Goal: Task Accomplishment & Management: Manage account settings

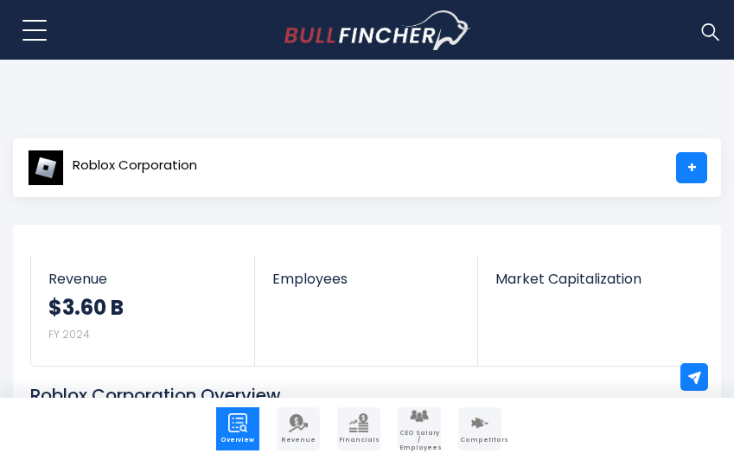
scroll to position [259, 0]
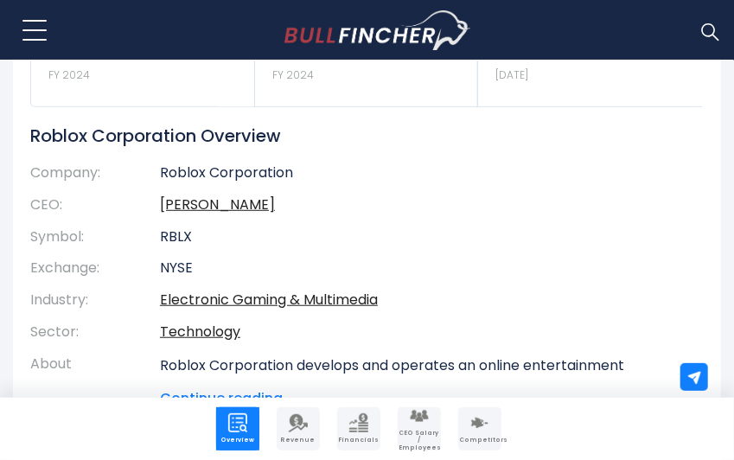
click at [222, 175] on td "Roblox Corporation" at bounding box center [419, 176] width 518 height 25
click at [160, 174] on td "Roblox Corporation" at bounding box center [419, 176] width 518 height 25
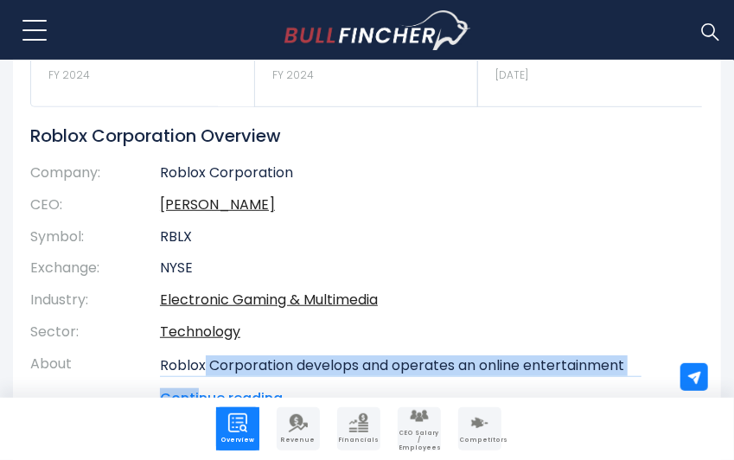
drag, startPoint x: 202, startPoint y: 377, endPoint x: 206, endPoint y: 367, distance: 10.1
click at [206, 367] on div "Roblox Corporation develops and operates an online entertainment platform. The …" at bounding box center [419, 382] width 518 height 54
drag, startPoint x: 206, startPoint y: 367, endPoint x: 194, endPoint y: 364, distance: 11.8
click at [206, 366] on p "Roblox Corporation develops and operates an online entertainment platform. The …" at bounding box center [419, 469] width 518 height 228
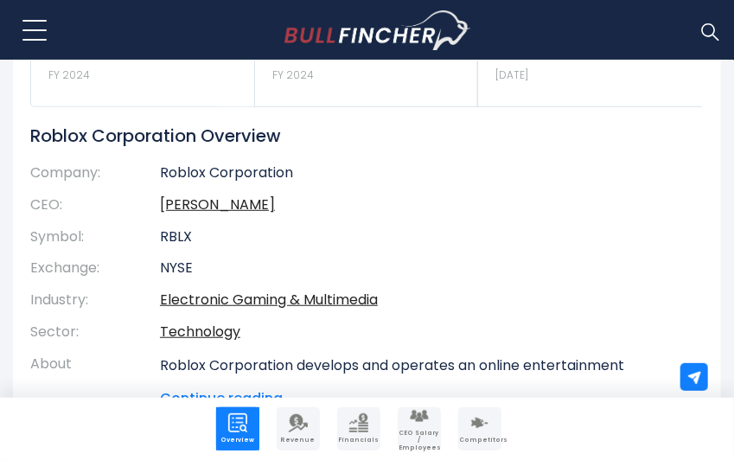
click at [178, 362] on p "Roblox Corporation develops and operates an online entertainment platform. The …" at bounding box center [419, 469] width 518 height 228
drag, startPoint x: 159, startPoint y: 170, endPoint x: 293, endPoint y: 175, distance: 134.0
click at [293, 175] on td "Roblox Corporation" at bounding box center [419, 176] width 518 height 25
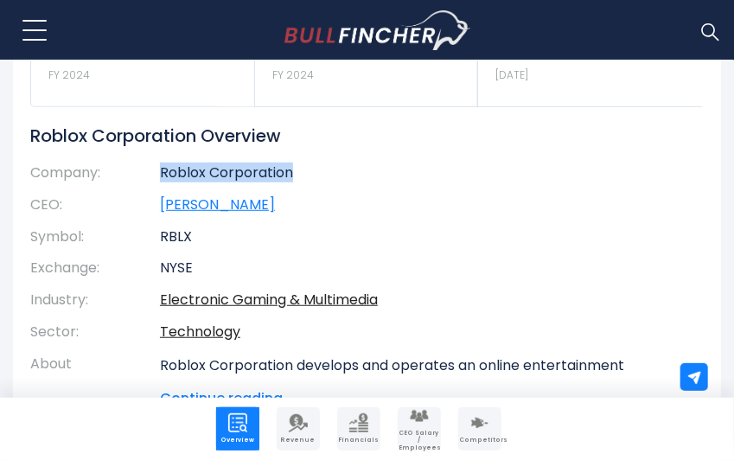
click at [160, 201] on link "David Baszucki" at bounding box center [217, 204] width 115 height 20
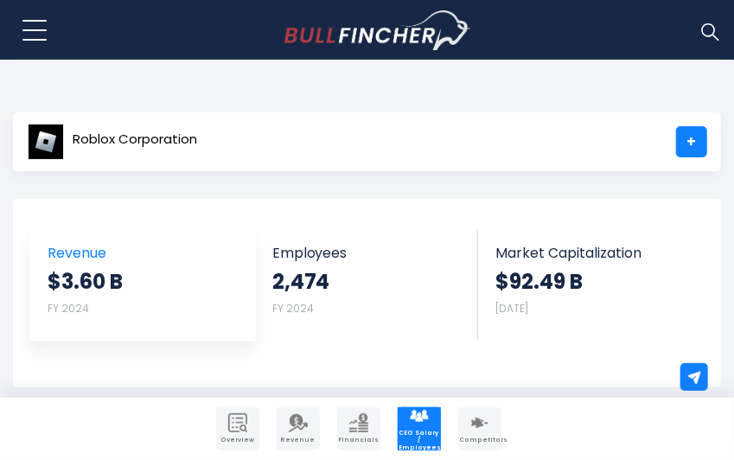
click at [60, 268] on strong "$3.60 B" at bounding box center [85, 281] width 75 height 27
click at [61, 268] on strong "$3.60 B" at bounding box center [85, 281] width 75 height 27
click at [62, 268] on strong "$3.60 B" at bounding box center [85, 281] width 75 height 27
click at [62, 264] on link "Revenue $3.60 B FY 2024" at bounding box center [142, 281] width 225 height 105
click at [65, 260] on span "Revenue" at bounding box center [143, 253] width 190 height 16
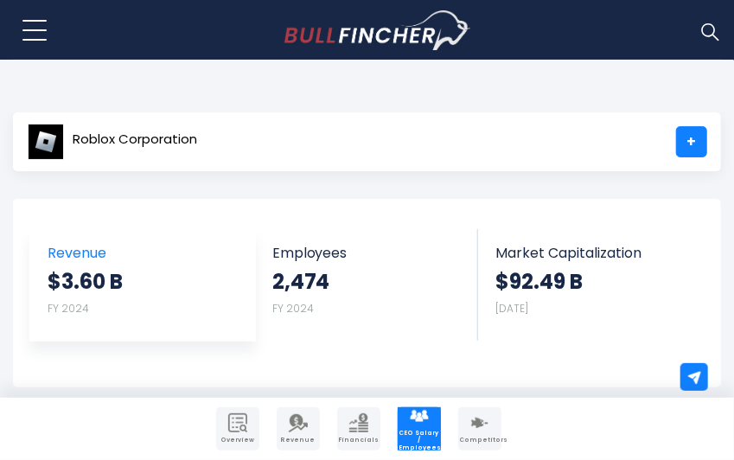
click at [65, 260] on span "Revenue" at bounding box center [143, 253] width 190 height 16
click at [53, 258] on span "Revenue" at bounding box center [143, 253] width 190 height 16
click at [45, 262] on link "Revenue $3.60 B FY 2024" at bounding box center [142, 281] width 225 height 105
click at [46, 262] on link "Revenue $3.60 B FY 2024" at bounding box center [142, 281] width 225 height 105
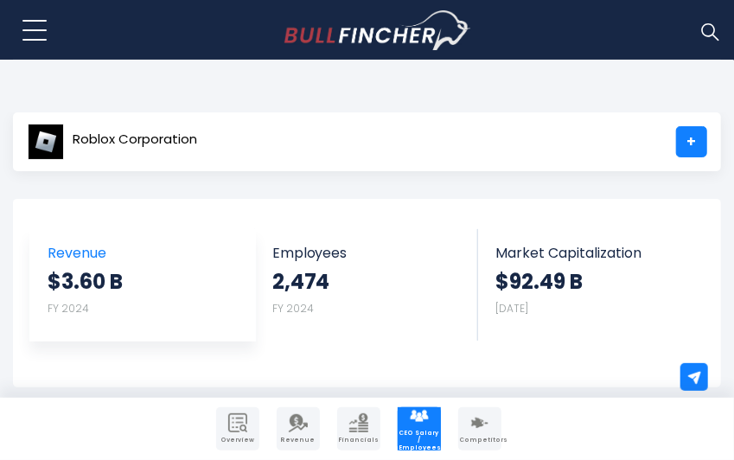
click at [47, 245] on link "Revenue $3.60 B FY 2024" at bounding box center [142, 281] width 225 height 105
click at [48, 245] on span "Revenue" at bounding box center [143, 253] width 190 height 16
click at [71, 283] on strong "$3.60 B" at bounding box center [85, 281] width 75 height 27
click at [76, 283] on strong "$3.60 B" at bounding box center [85, 281] width 75 height 27
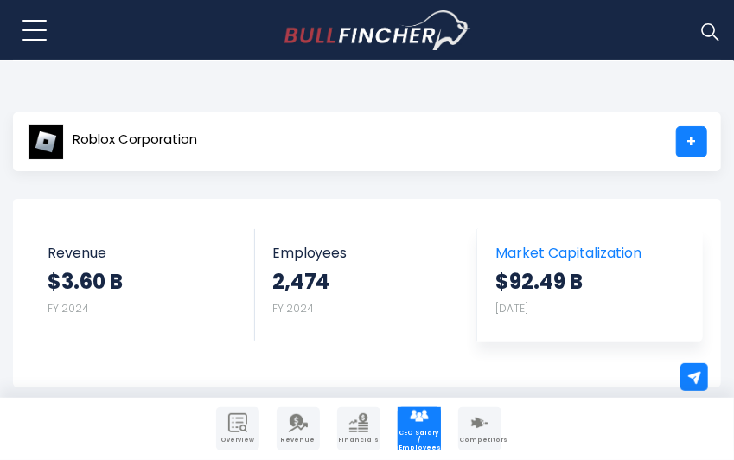
click at [537, 252] on span "Market Capitalization" at bounding box center [589, 253] width 189 height 16
click at [537, 253] on span "Market Capitalization" at bounding box center [589, 253] width 189 height 16
click at [535, 254] on span "Market Capitalization" at bounding box center [589, 253] width 189 height 16
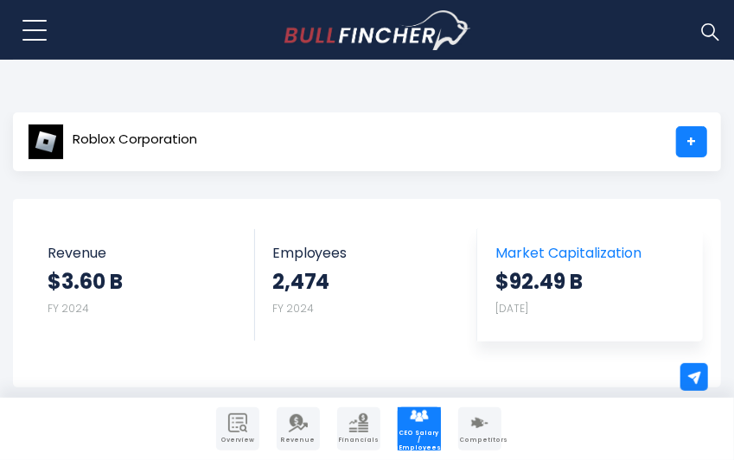
click at [535, 249] on span "Market Capitalization" at bounding box center [589, 253] width 189 height 16
click at [543, 272] on strong "$92.49 B" at bounding box center [538, 281] width 87 height 27
click at [543, 270] on strong "$92.49 B" at bounding box center [538, 281] width 87 height 27
click at [539, 268] on strong "$92.49 B" at bounding box center [538, 281] width 87 height 27
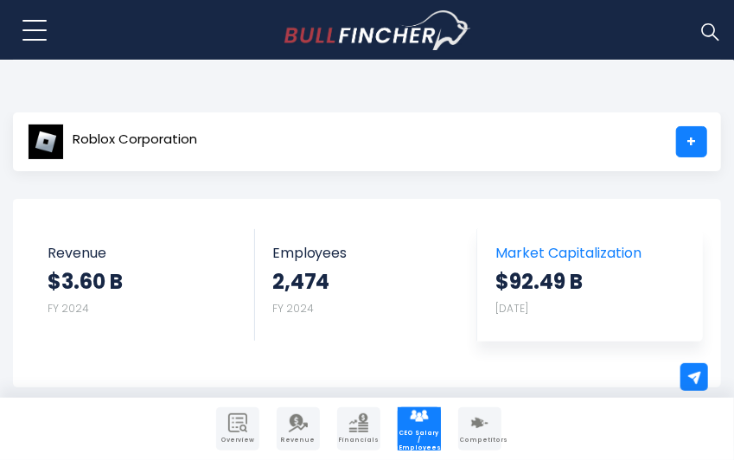
click at [539, 268] on strong "$92.49 B" at bounding box center [538, 281] width 87 height 27
click at [541, 268] on strong "$92.49 B" at bounding box center [538, 281] width 87 height 27
click at [541, 270] on strong "$92.49 B" at bounding box center [538, 281] width 87 height 27
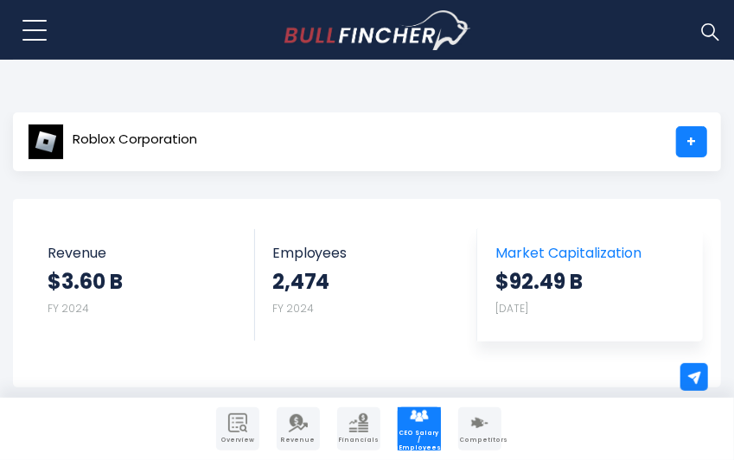
click at [541, 270] on strong "$92.49 B" at bounding box center [538, 281] width 87 height 27
click at [543, 268] on strong "$92.49 B" at bounding box center [538, 281] width 87 height 27
drag, startPoint x: 543, startPoint y: 266, endPoint x: 547, endPoint y: 246, distance: 20.3
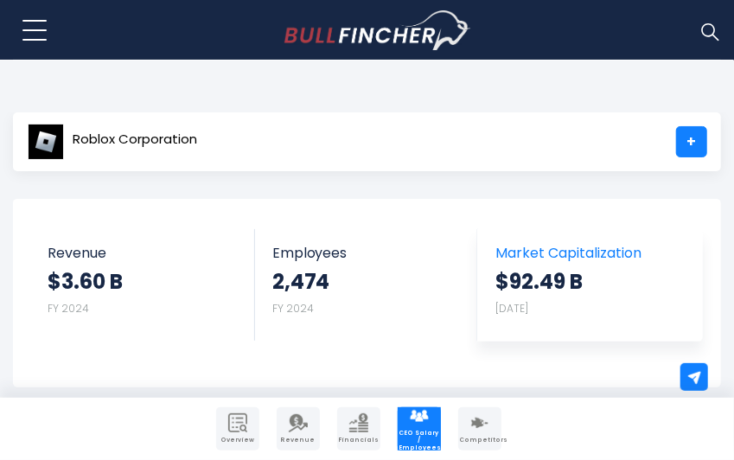
click at [544, 258] on link "Market Capitalization $92.49 B Sep 26, 2025" at bounding box center [590, 281] width 224 height 105
click at [547, 246] on span "Market Capitalization" at bounding box center [589, 253] width 189 height 16
drag, startPoint x: 547, startPoint y: 246, endPoint x: 545, endPoint y: 226, distance: 19.9
click at [546, 245] on span "Market Capitalization" at bounding box center [589, 253] width 189 height 16
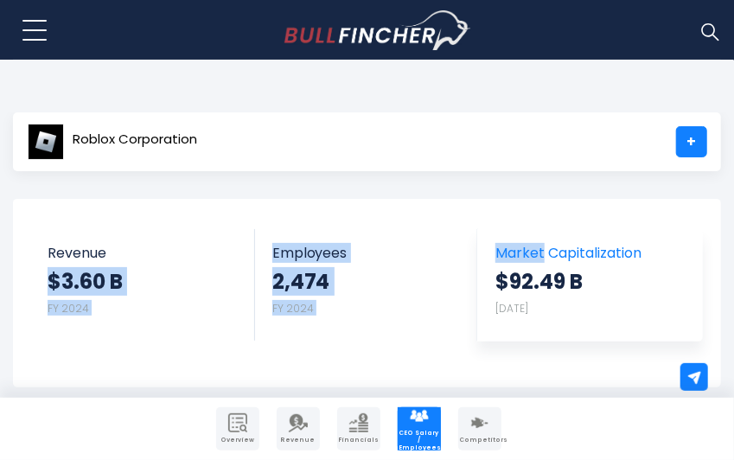
click at [540, 242] on div "Revenue $3.60 B FY 2024 Employees 2,474 FY 2024 Market Capitalization $92.49 B …" at bounding box center [366, 278] width 673 height 124
click at [540, 242] on link "Market Capitalization $92.49 B Sep 26, 2025" at bounding box center [590, 281] width 224 height 105
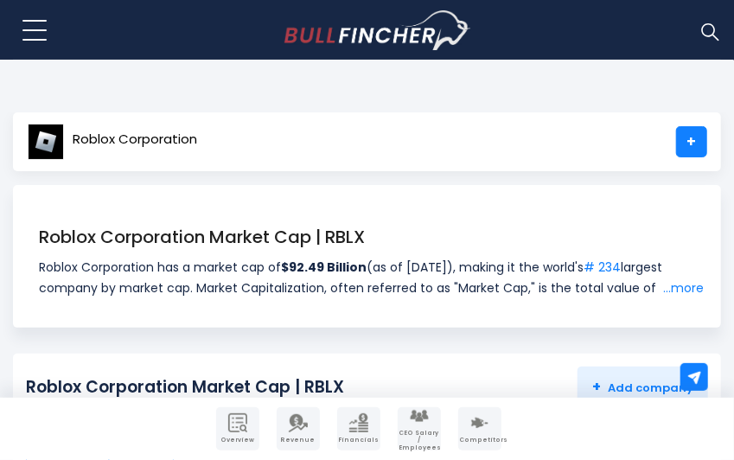
click at [79, 137] on span "Roblox Corporation" at bounding box center [135, 139] width 124 height 15
click at [41, 149] on img at bounding box center [46, 142] width 36 height 36
click at [43, 147] on img at bounding box center [46, 142] width 36 height 36
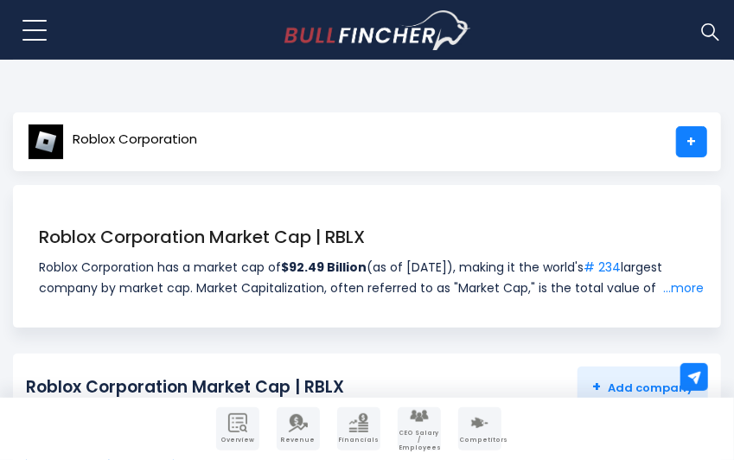
click at [45, 145] on img at bounding box center [46, 142] width 36 height 36
click at [48, 138] on img at bounding box center [46, 142] width 36 height 36
click at [52, 136] on img at bounding box center [46, 142] width 36 height 36
click at [57, 133] on img at bounding box center [46, 142] width 36 height 36
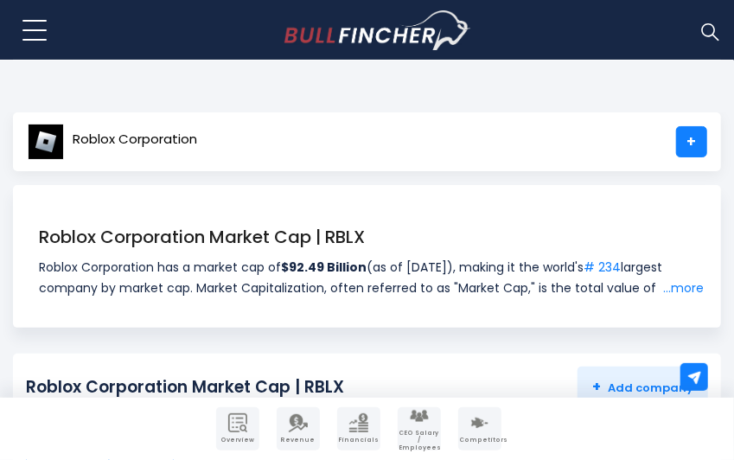
click at [71, 120] on div "Roblox Corporation +" at bounding box center [367, 141] width 708 height 59
drag, startPoint x: 71, startPoint y: 122, endPoint x: 55, endPoint y: 111, distance: 18.7
click at [75, 116] on div "Roblox Corporation +" at bounding box center [367, 141] width 708 height 59
click at [52, 118] on body "Overview Revenue Financials" at bounding box center [367, 230] width 734 height 460
click at [50, 106] on body "Overview Revenue Financials" at bounding box center [367, 230] width 734 height 460
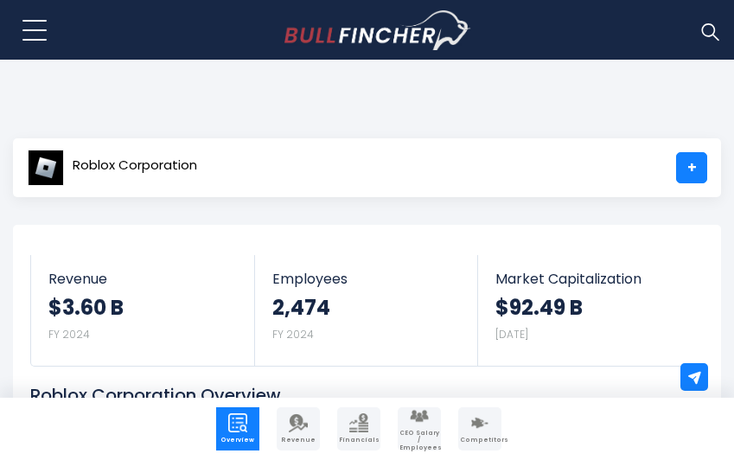
scroll to position [259, 0]
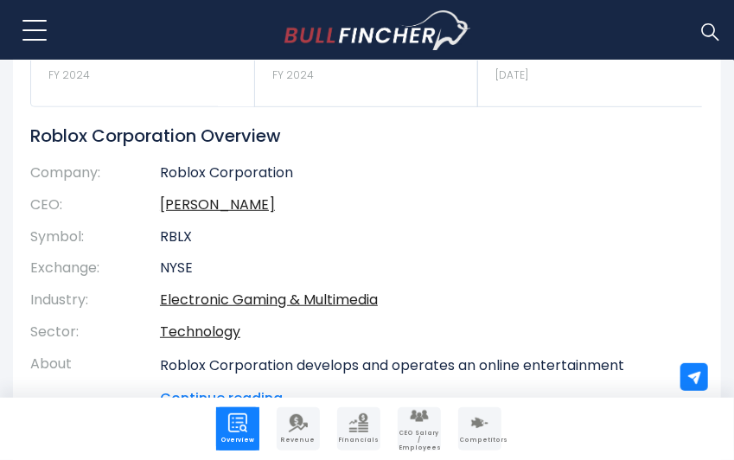
click at [486, 430] on img "Company Competitors" at bounding box center [479, 422] width 19 height 19
click at [477, 431] on img "Company Competitors" at bounding box center [479, 422] width 19 height 19
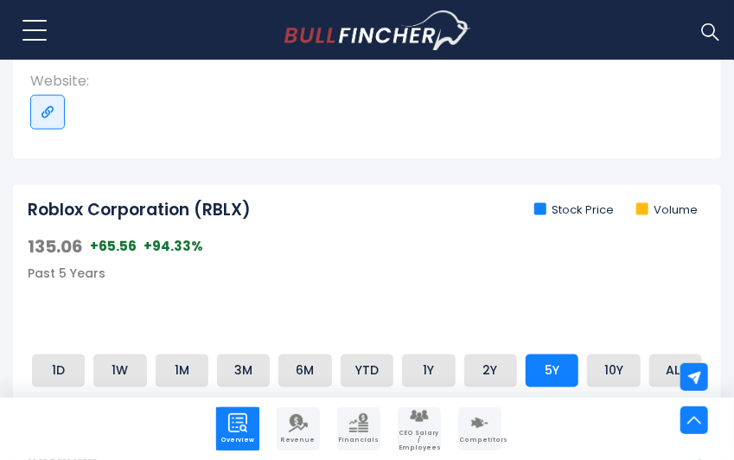
scroll to position [864, 0]
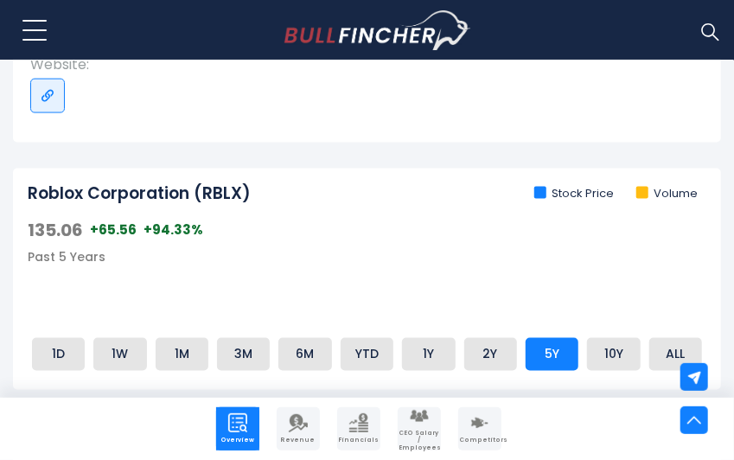
click at [214, 197] on h2 "Roblox Corporation (RBLX)" at bounding box center [139, 194] width 223 height 22
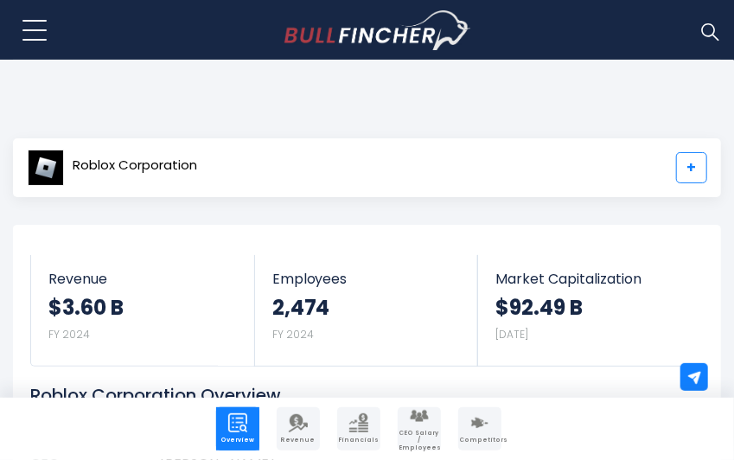
click at [696, 173] on link "+" at bounding box center [691, 167] width 31 height 31
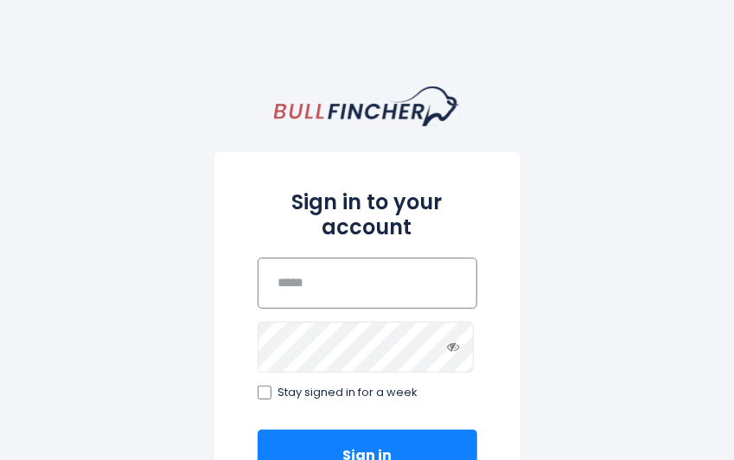
click at [389, 281] on input "email" at bounding box center [367, 283] width 219 height 51
click at [388, 284] on input "email" at bounding box center [367, 283] width 219 height 51
click at [390, 284] on input "email" at bounding box center [367, 283] width 219 height 51
click at [330, 302] on input "****" at bounding box center [367, 283] width 219 height 51
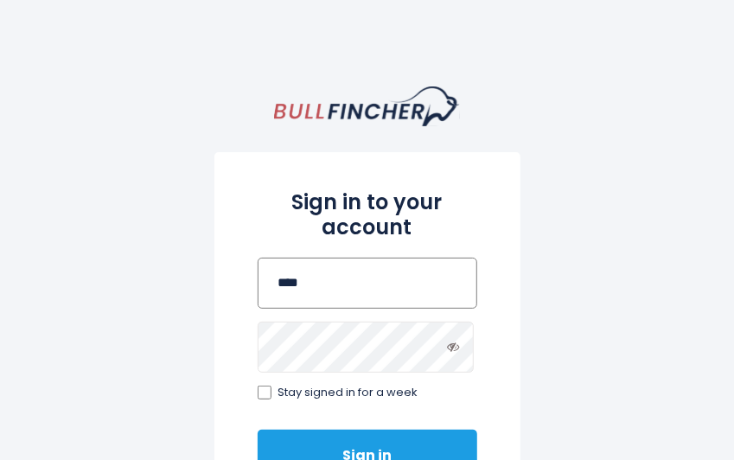
type input "****"
click at [382, 448] on button "Sign in" at bounding box center [367, 455] width 219 height 52
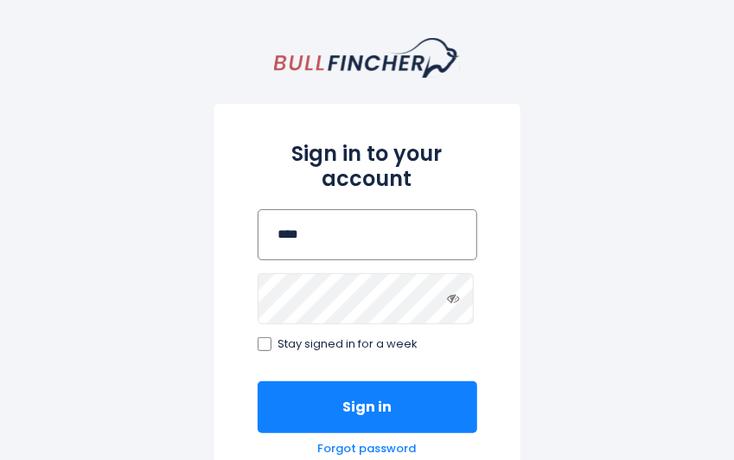
scroll to position [86, 0]
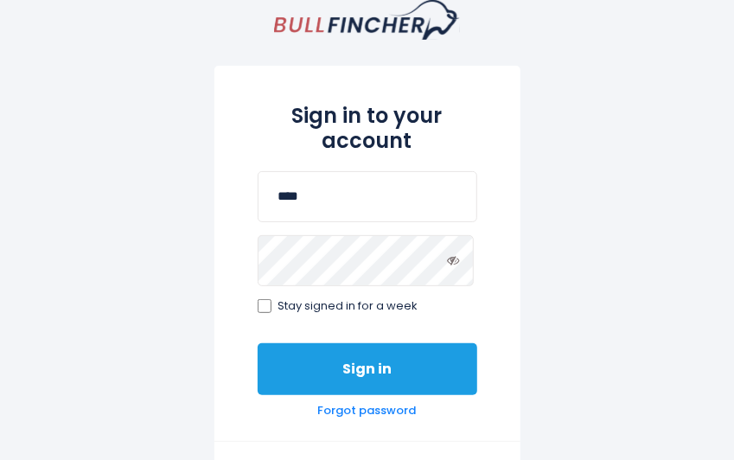
click at [399, 378] on button "Sign in" at bounding box center [367, 369] width 219 height 52
click at [343, 380] on button "Sign in" at bounding box center [367, 369] width 219 height 52
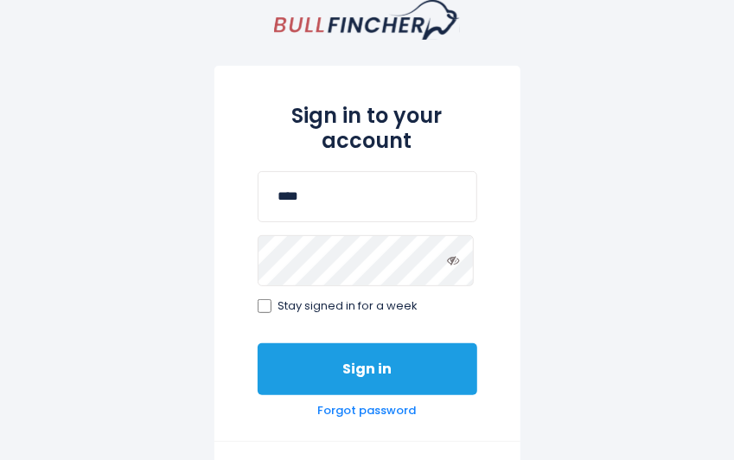
click at [343, 380] on button "Sign in" at bounding box center [367, 369] width 219 height 52
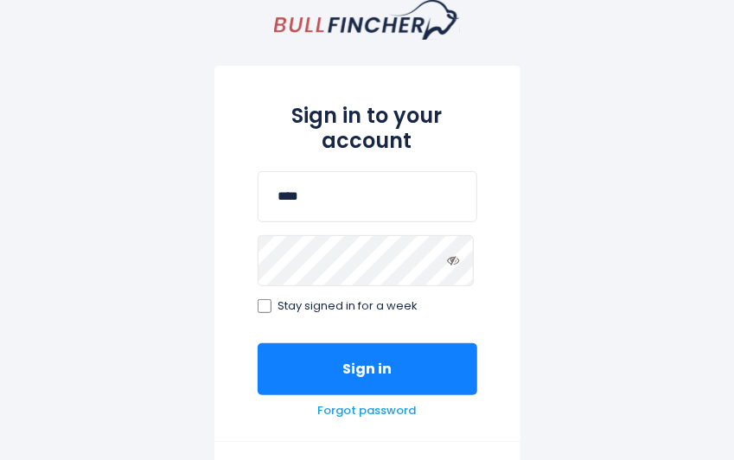
click at [378, 410] on link "Forgot password" at bounding box center [367, 411] width 99 height 15
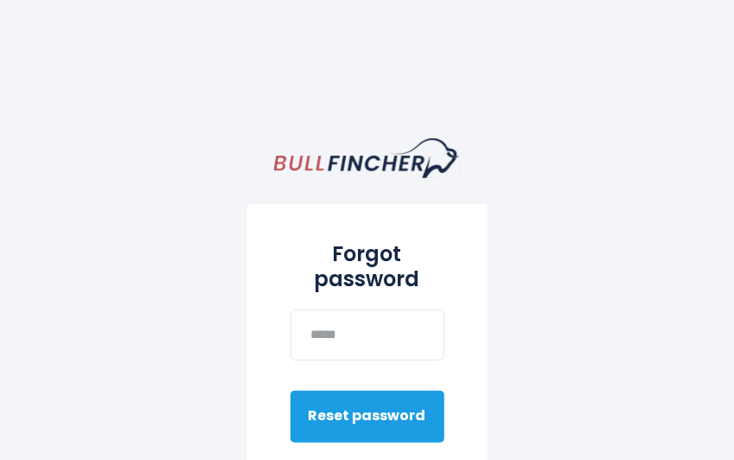
click at [385, 419] on button "Reset password" at bounding box center [367, 417] width 154 height 52
click at [383, 419] on button "Reset password" at bounding box center [367, 417] width 154 height 52
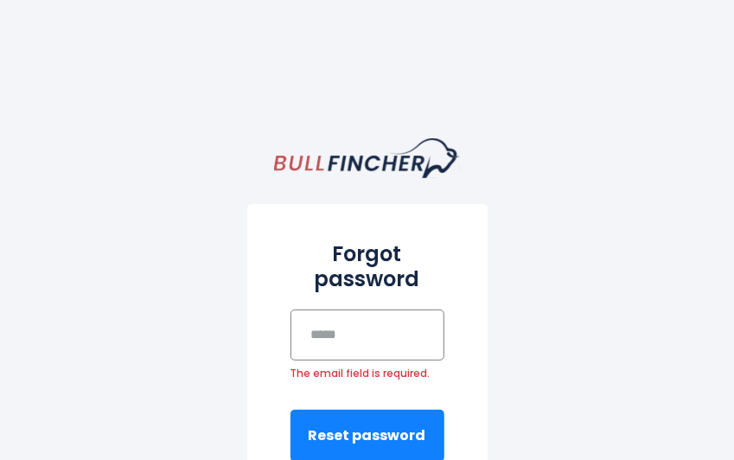
click at [352, 341] on input "email" at bounding box center [367, 334] width 154 height 51
click at [354, 341] on input "email" at bounding box center [367, 334] width 154 height 51
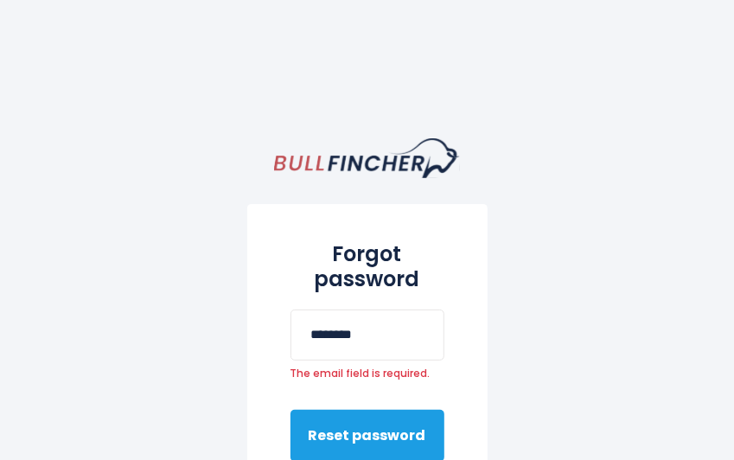
click at [389, 450] on button "Reset password" at bounding box center [367, 436] width 154 height 52
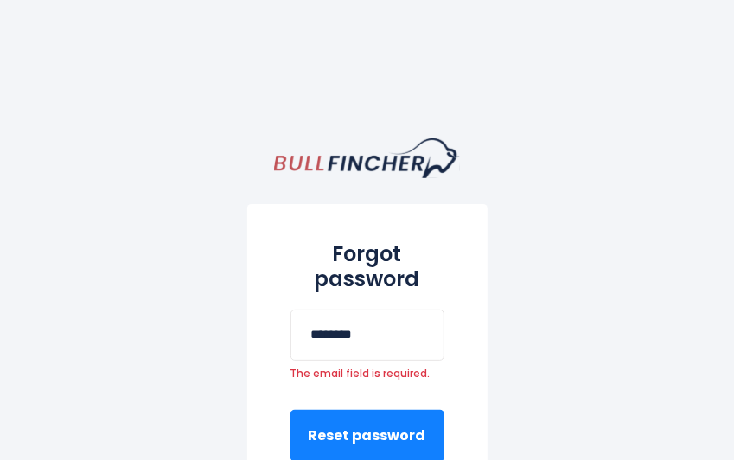
click at [381, 391] on div "Forgot password ******** The email field is required. Reset password" at bounding box center [367, 344] width 240 height 280
click at [367, 347] on input "********" at bounding box center [367, 334] width 154 height 51
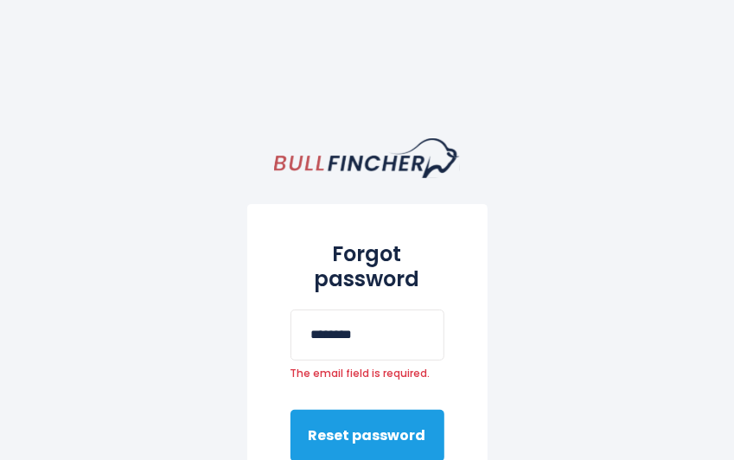
click at [368, 414] on button "Reset password" at bounding box center [367, 436] width 154 height 52
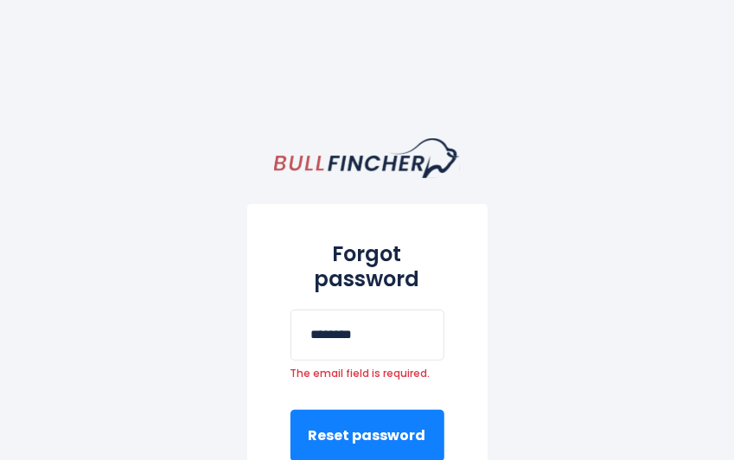
click at [452, 383] on div "Forgot password ******** The email field is required. Reset password" at bounding box center [367, 344] width 240 height 280
click at [339, 348] on input "********" at bounding box center [367, 334] width 154 height 51
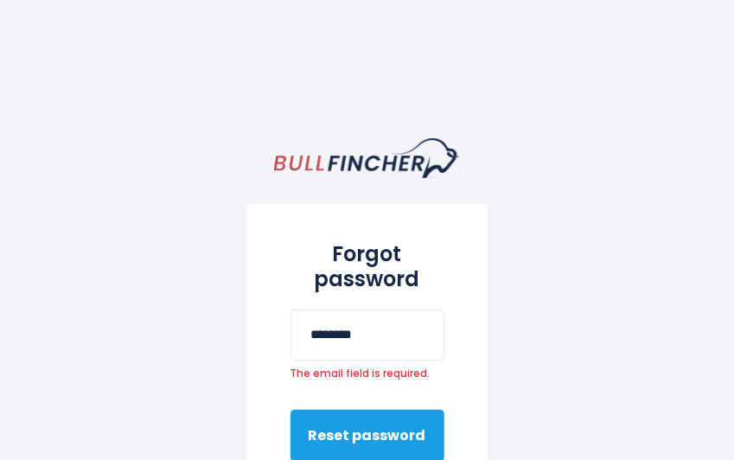
click at [385, 446] on button "Reset password" at bounding box center [367, 436] width 154 height 52
click at [405, 437] on button "Reset password" at bounding box center [367, 436] width 154 height 52
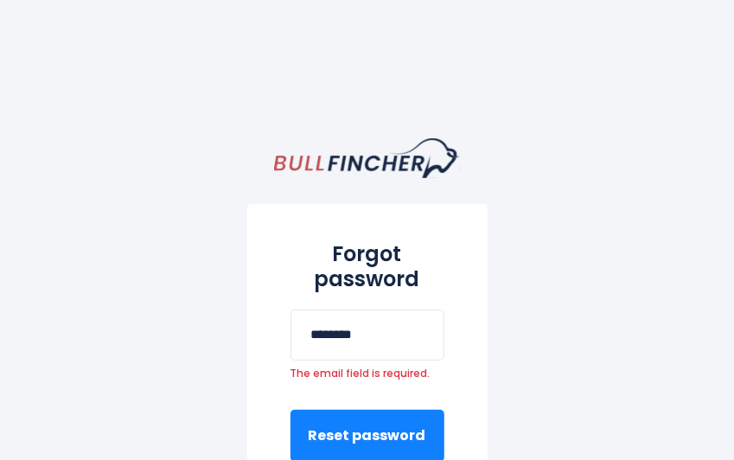
click at [593, 49] on body "Forgot password ******** The email field is required. Reset password Back to lo…" at bounding box center [367, 230] width 734 height 460
click at [382, 346] on input "********" at bounding box center [367, 334] width 154 height 51
type input "**********"
click at [434, 338] on input "**********" at bounding box center [367, 334] width 154 height 51
click at [430, 333] on input "**********" at bounding box center [367, 334] width 154 height 51
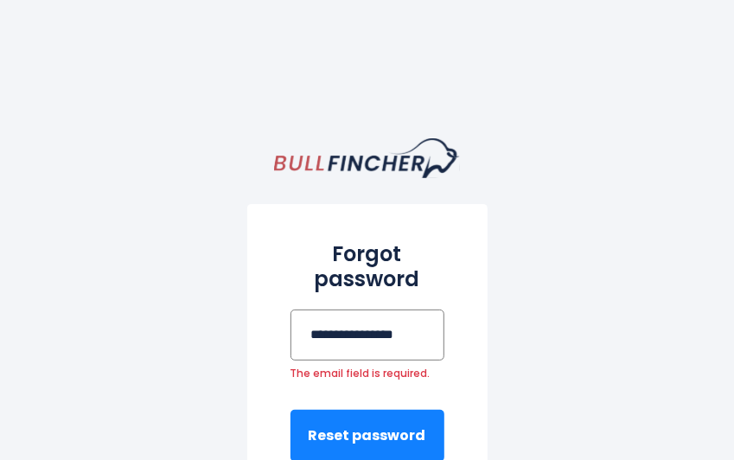
click at [437, 331] on input "**********" at bounding box center [367, 334] width 154 height 51
click at [423, 338] on input "**********" at bounding box center [367, 334] width 154 height 51
drag, startPoint x: 427, startPoint y: 326, endPoint x: 424, endPoint y: 354, distance: 28.6
drag, startPoint x: 424, startPoint y: 354, endPoint x: 599, endPoint y: 191, distance: 239.0
drag, startPoint x: 599, startPoint y: 191, endPoint x: 582, endPoint y: 179, distance: 20.4
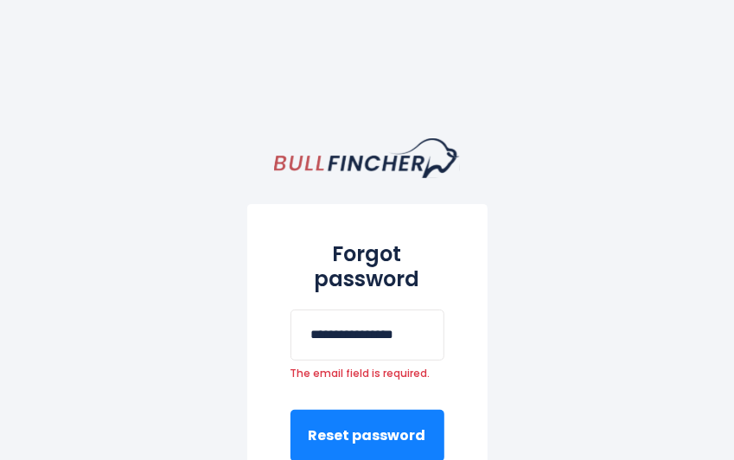
click at [582, 179] on div "**********" at bounding box center [367, 437] width 734 height 702
click at [430, 341] on input "**********" at bounding box center [367, 334] width 154 height 51
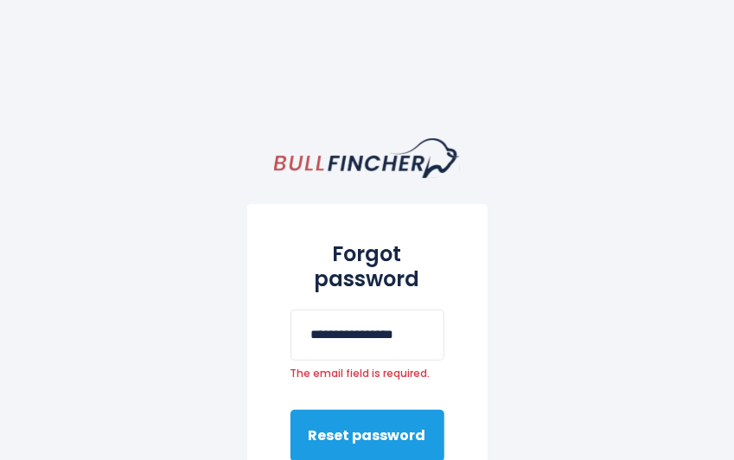
click at [416, 424] on button "Reset password" at bounding box center [367, 436] width 154 height 52
